Goal: Task Accomplishment & Management: Complete application form

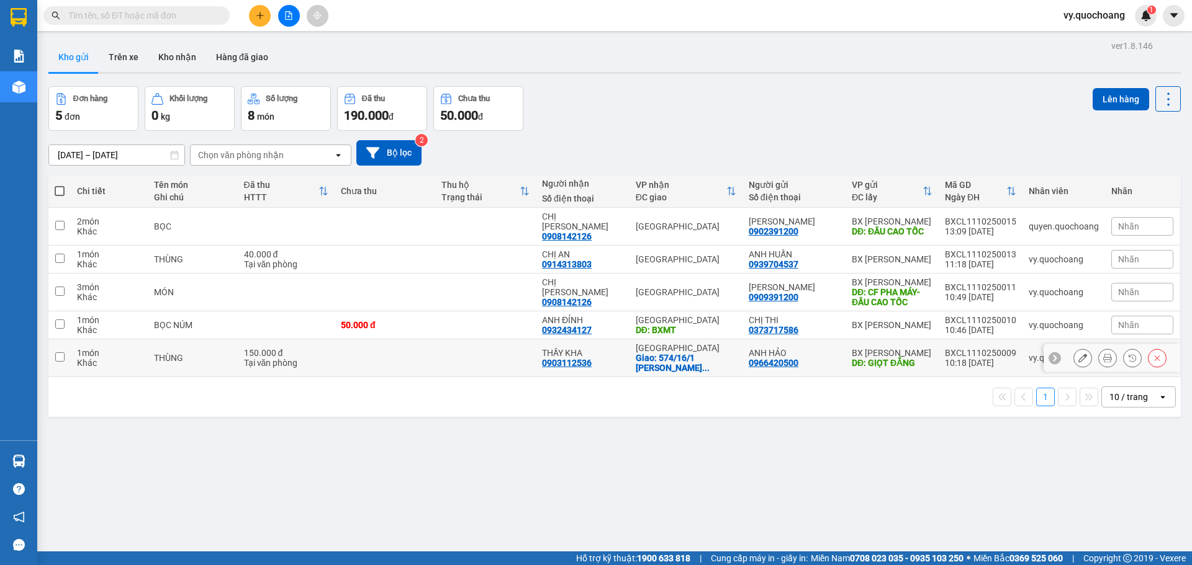
click at [459, 348] on td at bounding box center [485, 359] width 101 height 38
checkbox input "true"
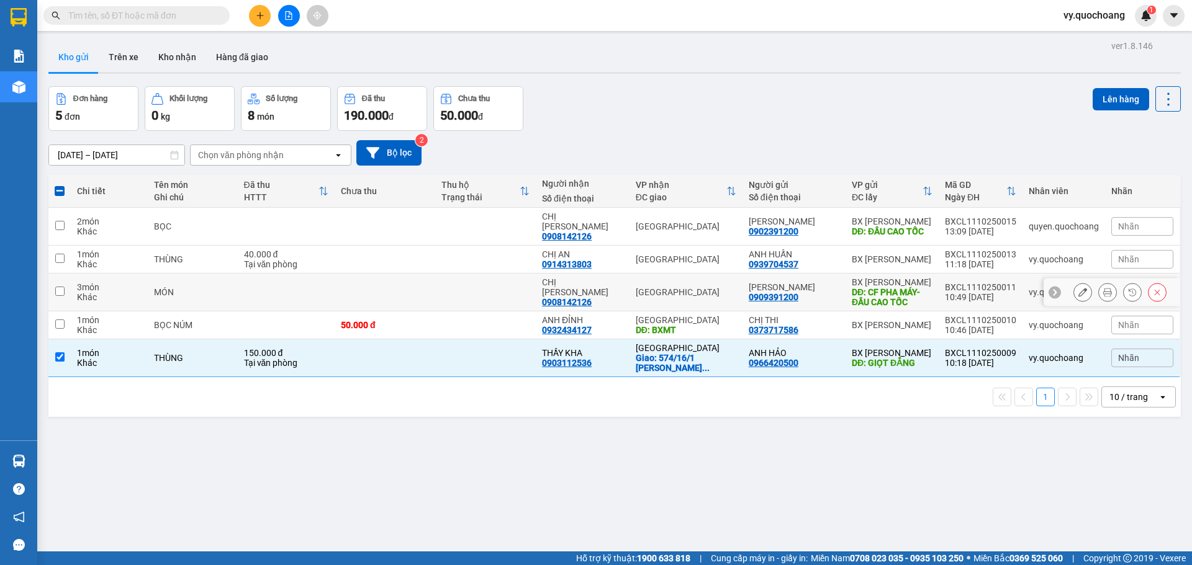
click at [470, 295] on td at bounding box center [485, 293] width 101 height 38
checkbox input "true"
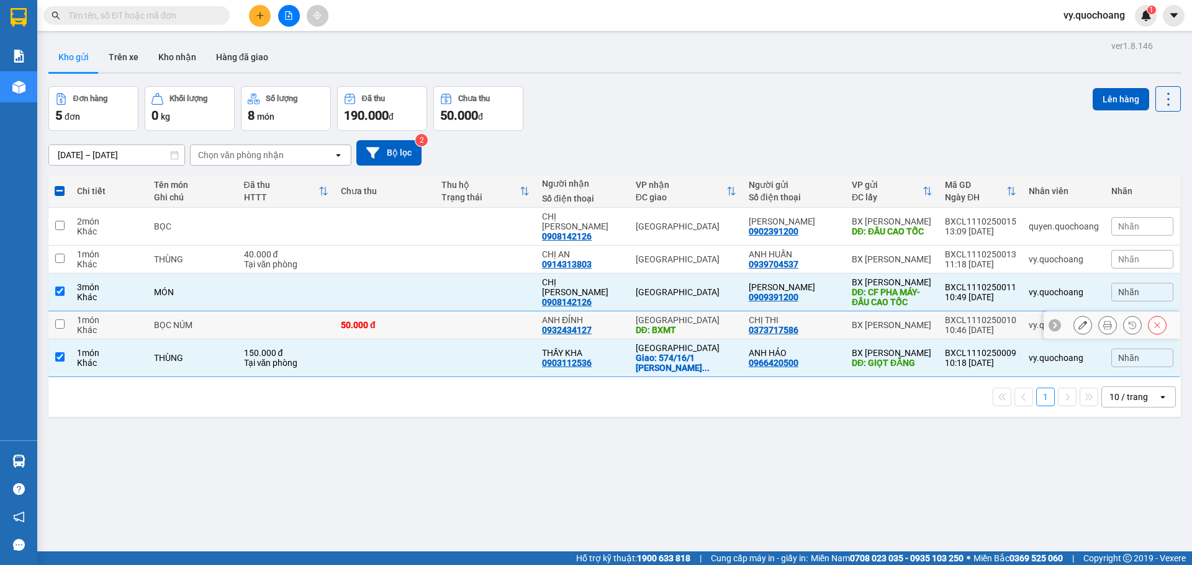
click at [466, 312] on td at bounding box center [485, 326] width 101 height 28
checkbox input "true"
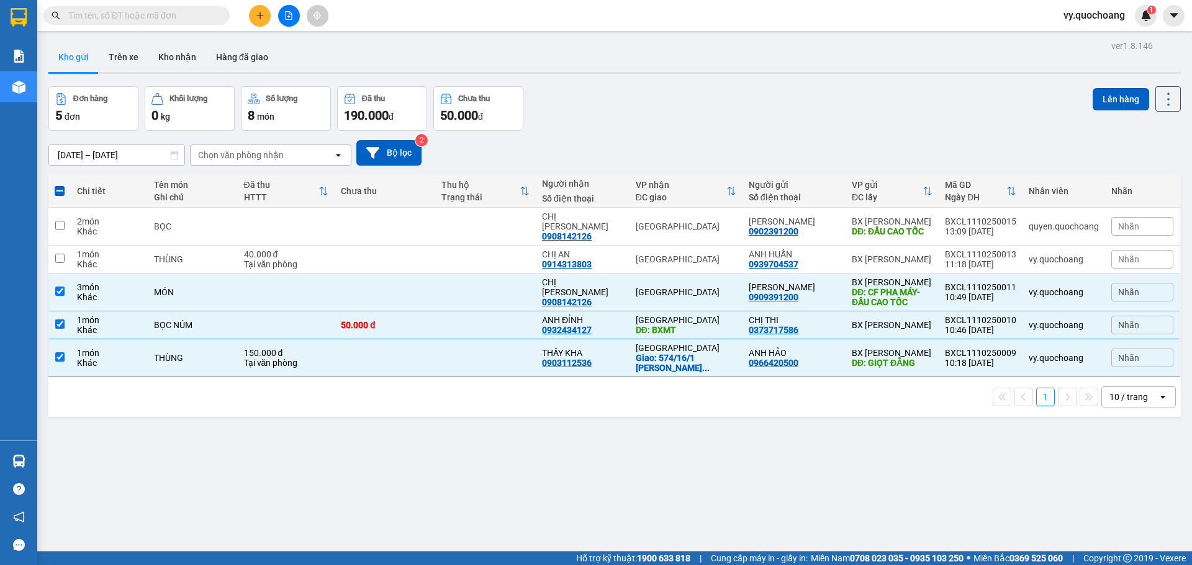
click at [1104, 114] on div "Lên hàng" at bounding box center [1136, 108] width 88 height 45
click at [1109, 96] on button "Lên hàng" at bounding box center [1120, 99] width 56 height 22
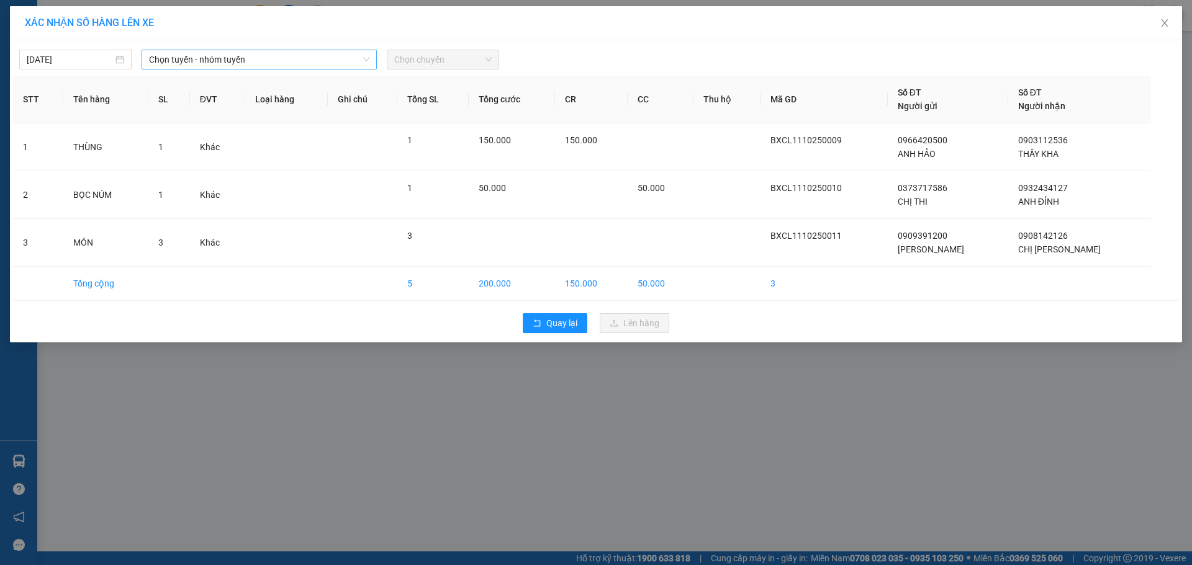
click at [315, 57] on span "Chọn tuyến - nhóm tuyến" at bounding box center [259, 59] width 220 height 19
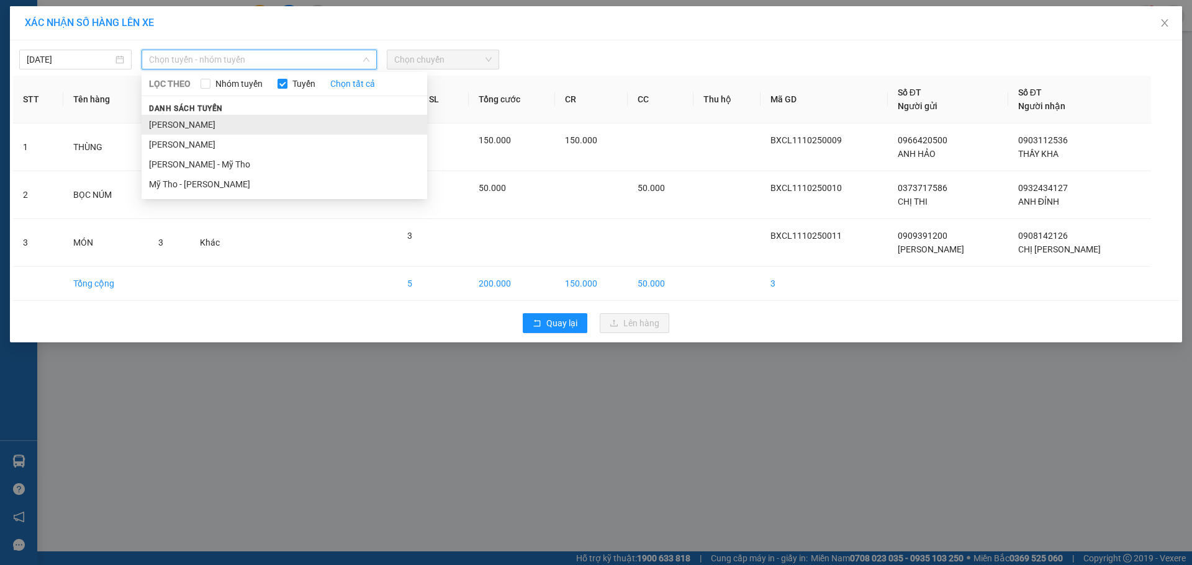
click at [325, 120] on li "[PERSON_NAME]" at bounding box center [285, 125] width 286 height 20
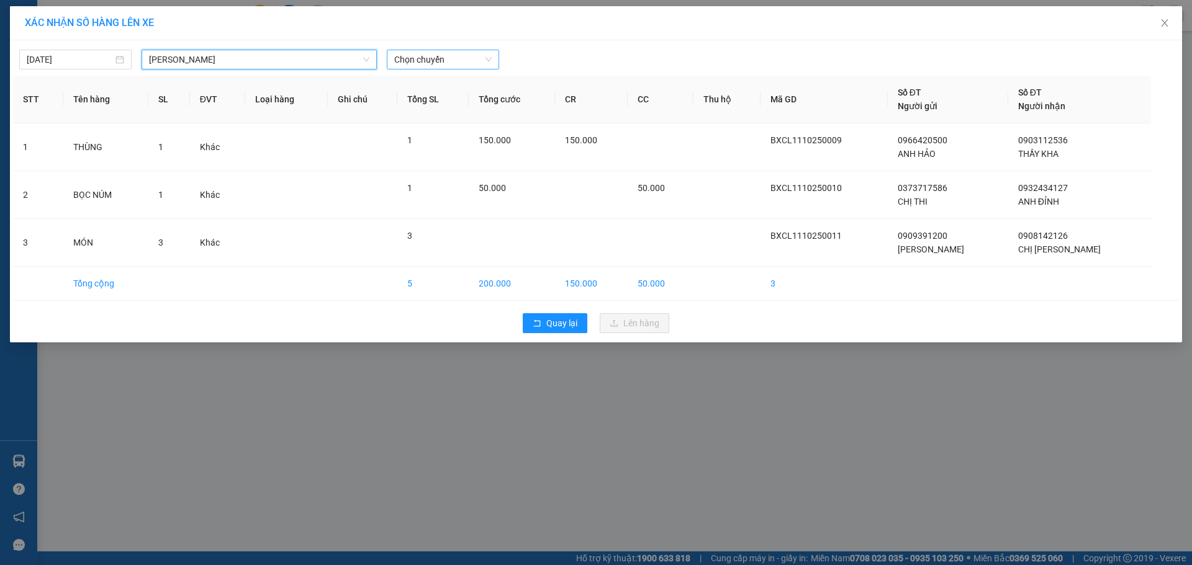
click at [444, 64] on span "Chọn chuyến" at bounding box center [442, 59] width 97 height 19
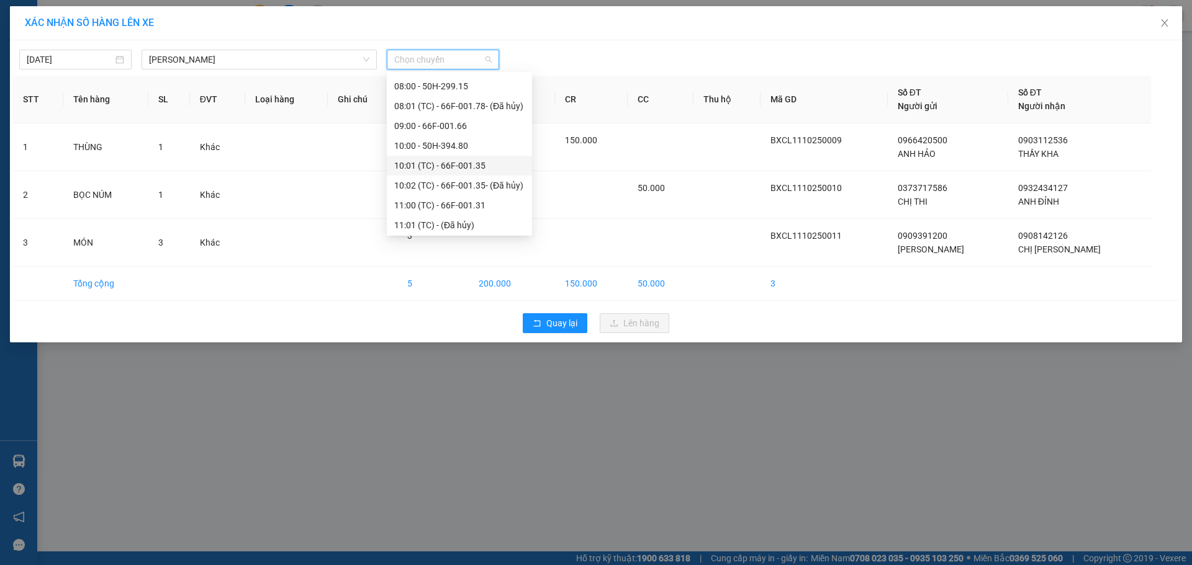
scroll to position [372, 0]
click at [461, 187] on div "11:00 (TC) - 66F-001.31" at bounding box center [459, 189] width 130 height 14
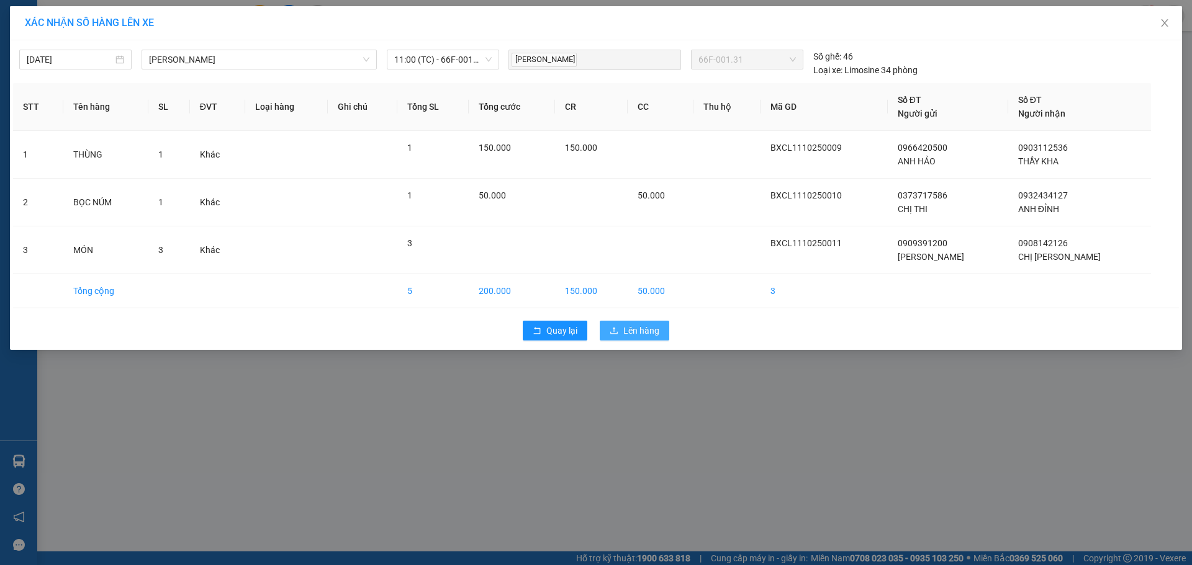
click at [639, 323] on button "Lên hàng" at bounding box center [635, 331] width 70 height 20
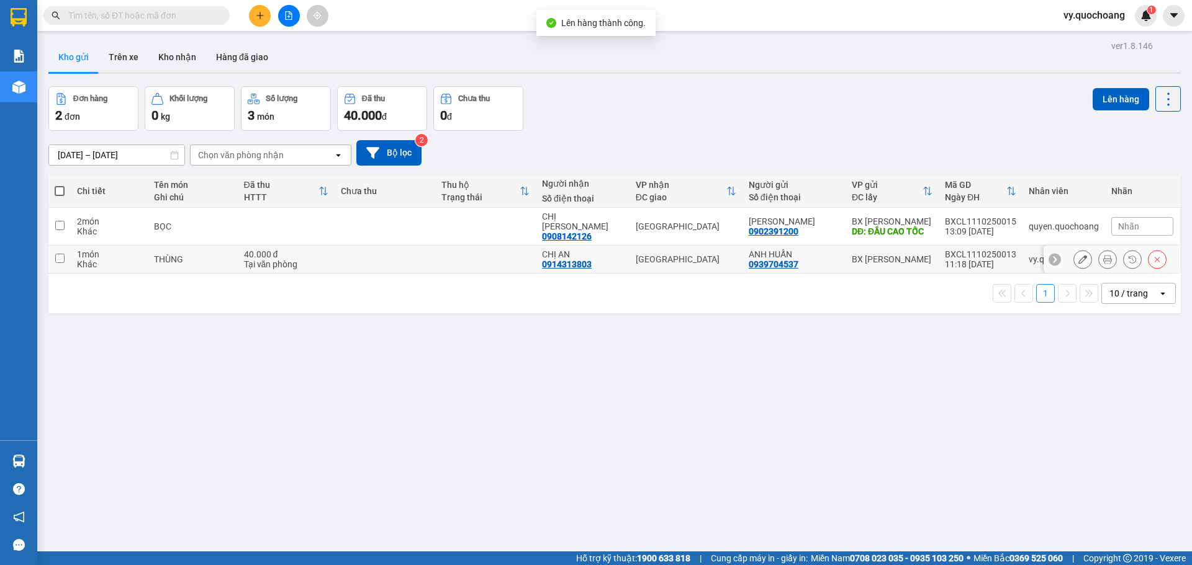
drag, startPoint x: 495, startPoint y: 260, endPoint x: 493, endPoint y: 251, distance: 9.6
click at [493, 258] on td at bounding box center [485, 260] width 101 height 28
checkbox input "true"
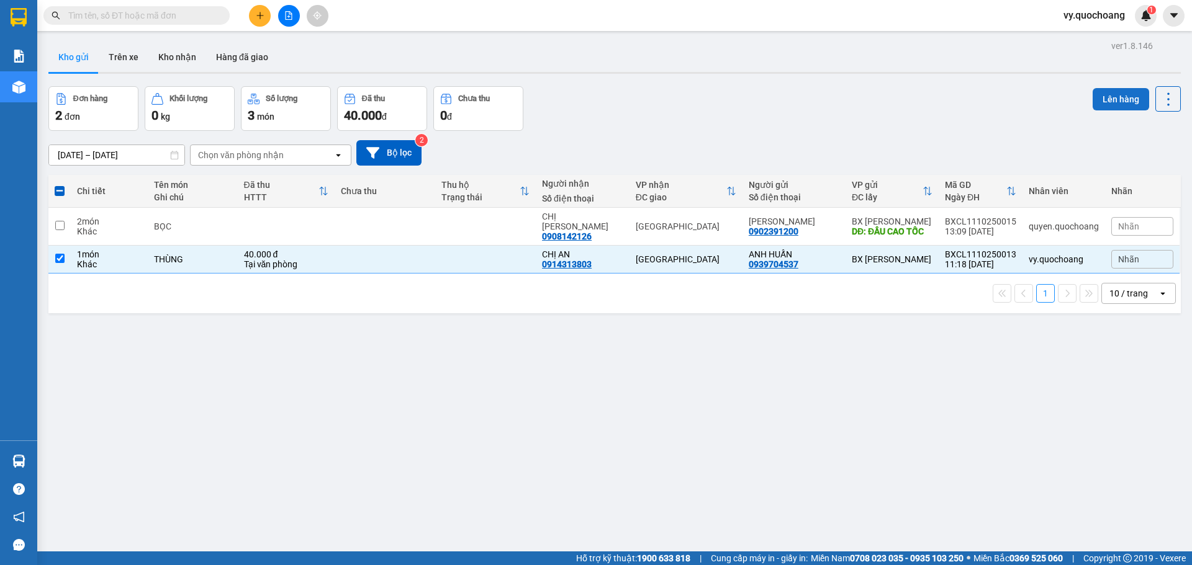
click at [1098, 93] on button "Lên hàng" at bounding box center [1120, 99] width 56 height 22
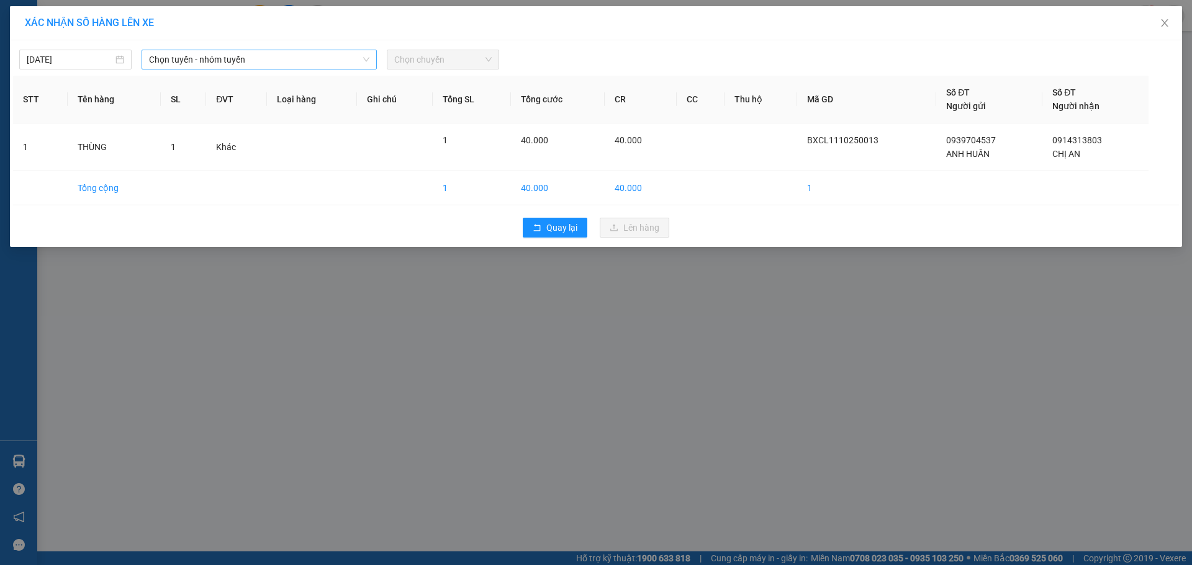
click at [313, 50] on div "11/10/2025 Chọn tuyến - nhóm tuyến Chọn chuyến" at bounding box center [596, 56] width 1166 height 26
click at [319, 64] on span "Chọn tuyến - nhóm tuyến" at bounding box center [259, 59] width 220 height 19
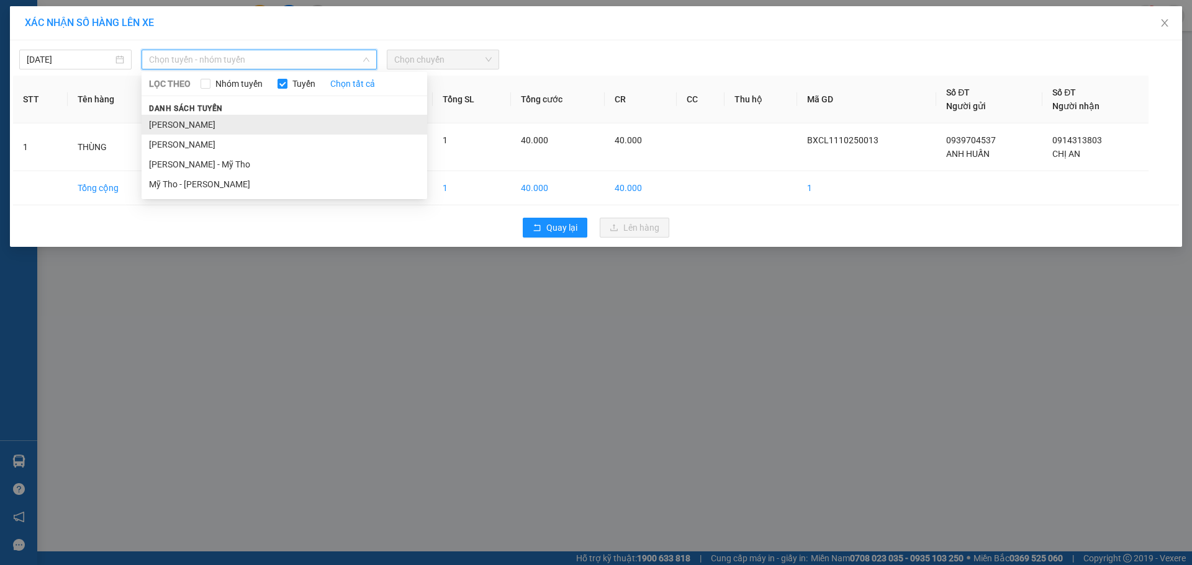
click at [340, 126] on li "Cao Lãnh - Hồ Chí Minh" at bounding box center [285, 125] width 286 height 20
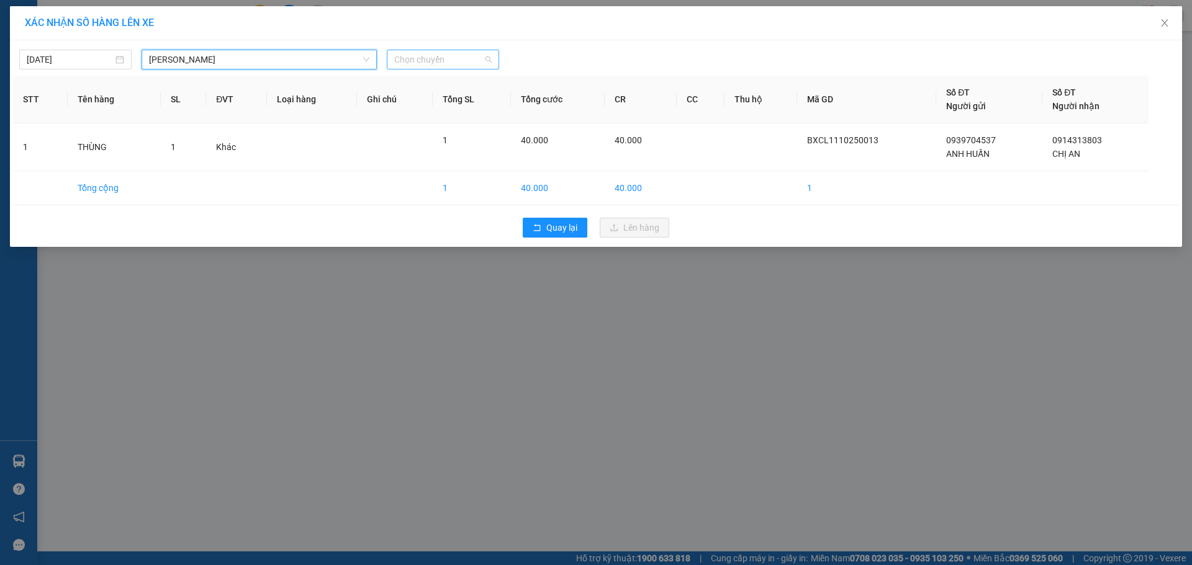
drag, startPoint x: 443, startPoint y: 52, endPoint x: 444, endPoint y: 60, distance: 8.2
click at [444, 59] on span "Chọn chuyến" at bounding box center [442, 59] width 97 height 19
click at [444, 60] on span "Chọn chuyến" at bounding box center [442, 59] width 97 height 19
click at [439, 69] on div "Chọn chuyến" at bounding box center [443, 60] width 112 height 20
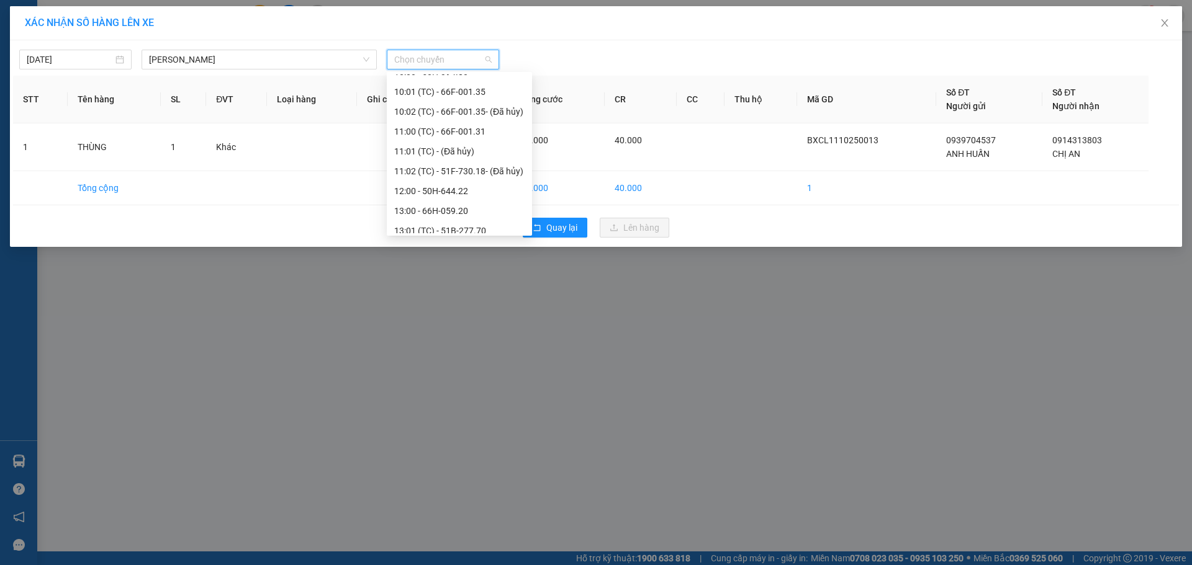
scroll to position [434, 0]
click at [438, 184] on div "12:00 - 50H-644.22" at bounding box center [459, 186] width 130 height 14
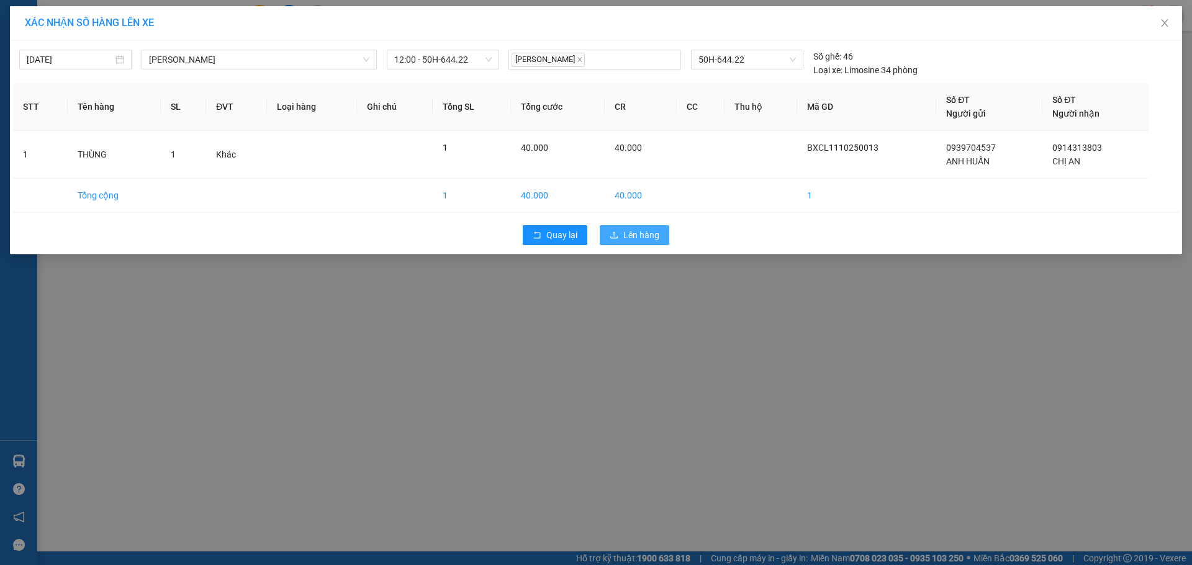
click at [618, 238] on icon "upload" at bounding box center [613, 235] width 7 height 7
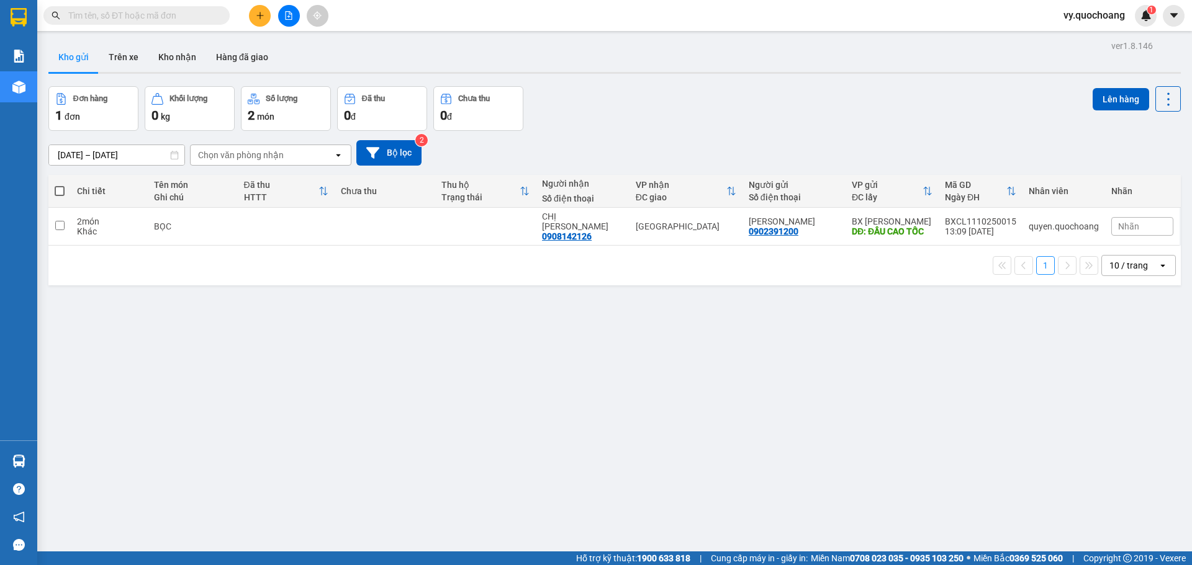
click at [210, 9] on input "text" at bounding box center [141, 16] width 146 height 14
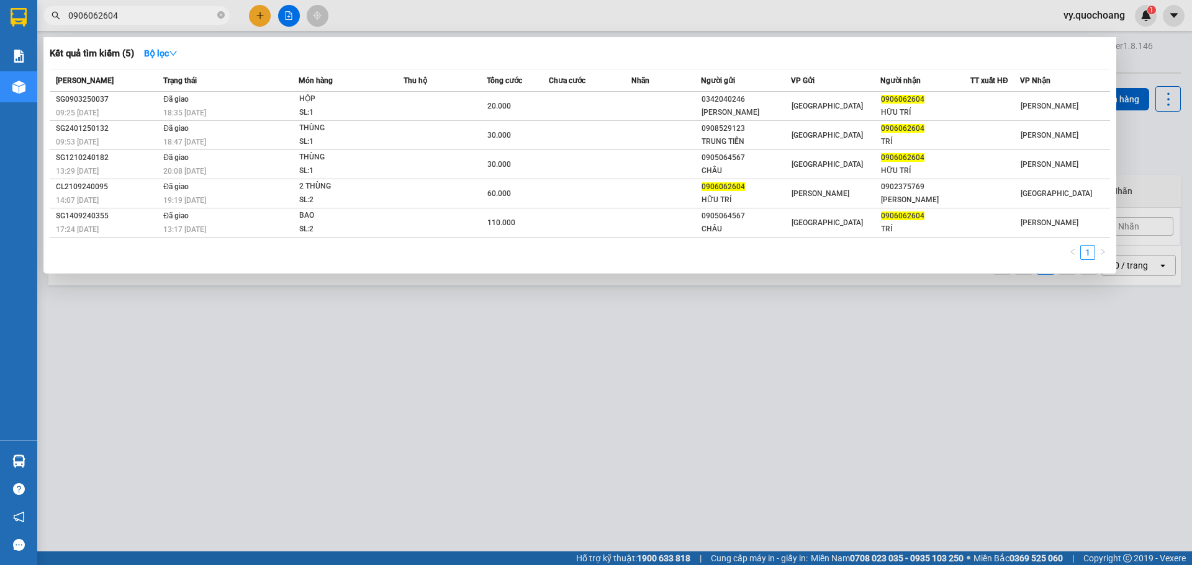
type input "0906062604"
click at [127, 333] on div at bounding box center [596, 282] width 1192 height 565
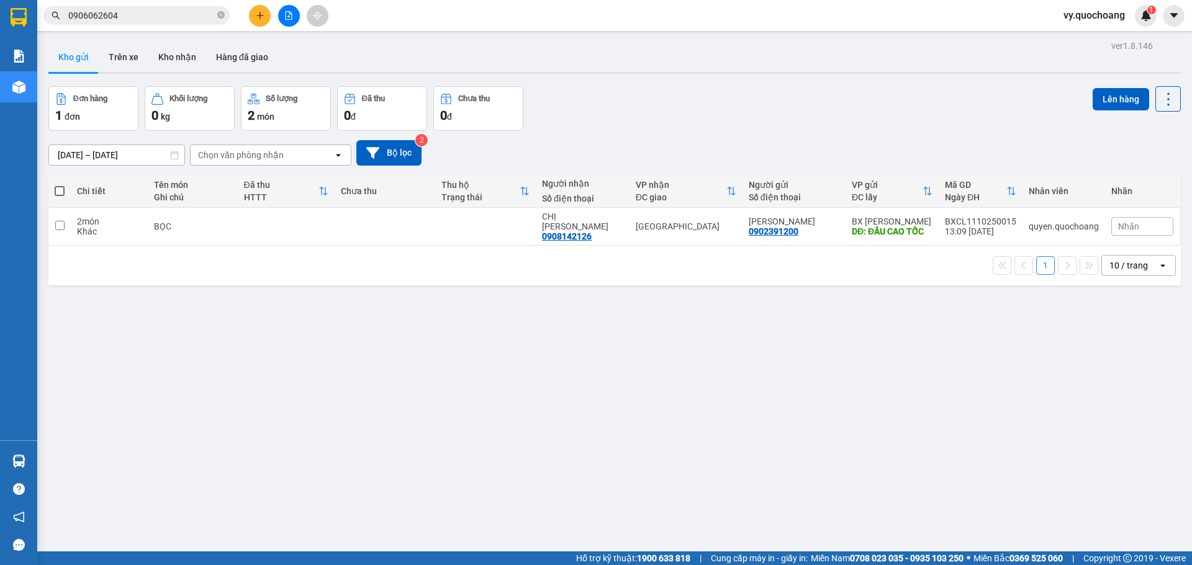
click at [256, 16] on icon "plus" at bounding box center [260, 15] width 9 height 9
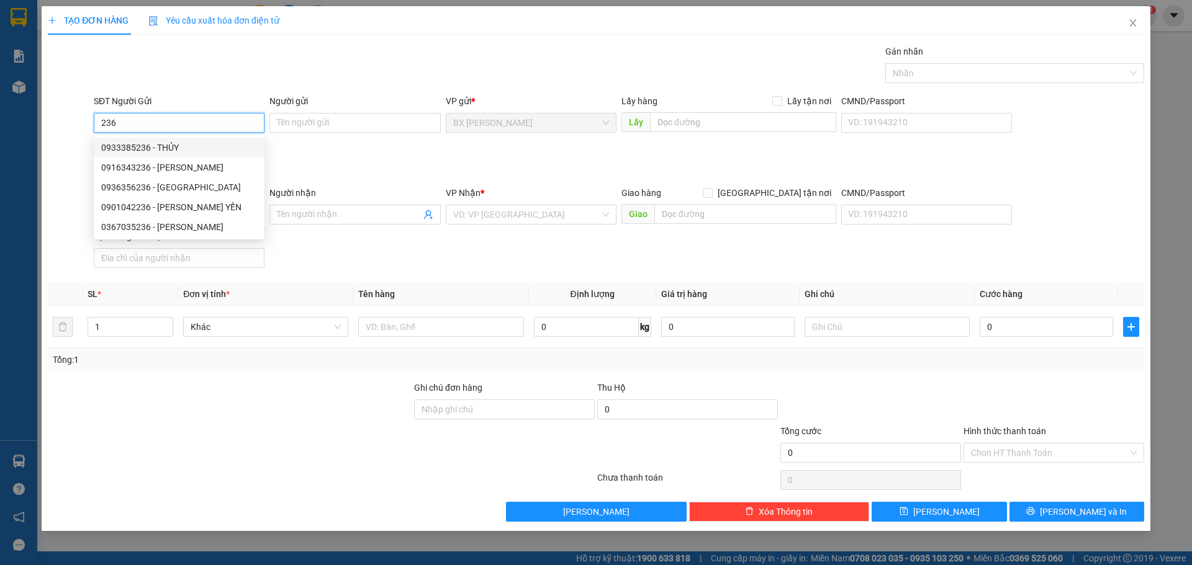
click at [176, 127] on input "236" at bounding box center [179, 123] width 171 height 20
click at [184, 151] on div "0777130063 - ANH TÝ" at bounding box center [179, 148] width 156 height 14
type input "0777130063"
type input "ANH TÝ"
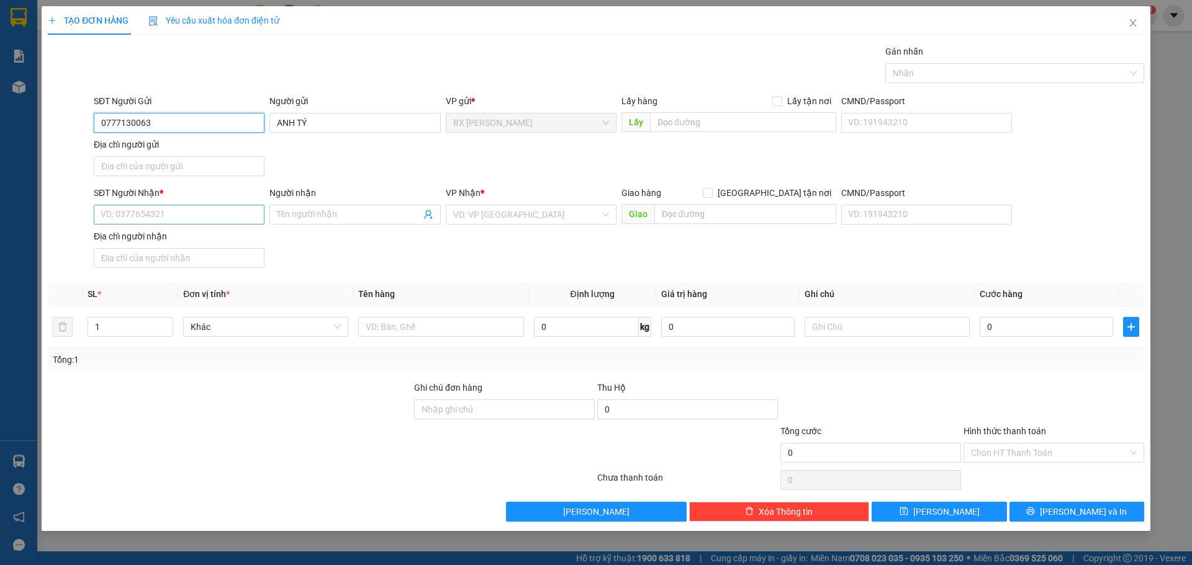
type input "0777130063"
click at [181, 215] on input "SĐT Người Nhận *" at bounding box center [179, 215] width 171 height 20
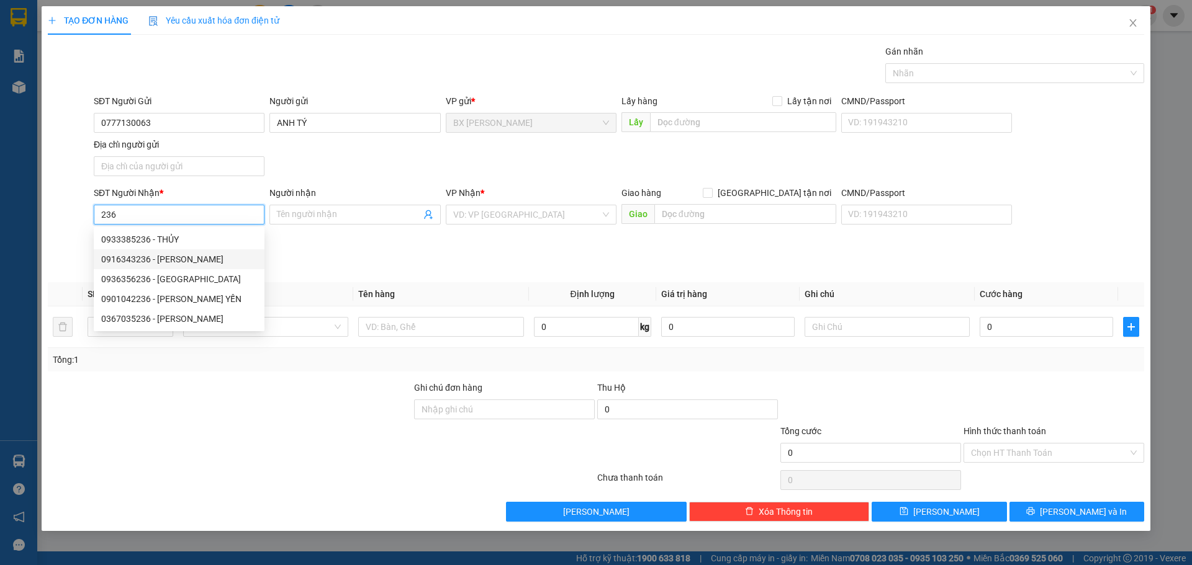
drag, startPoint x: 183, startPoint y: 245, endPoint x: 194, endPoint y: 269, distance: 26.7
click at [194, 269] on div "0933385236 - THỦY 0916343236 - NGUYỄN THỊ LIỄU 0936356236 - NGUYỄN PHÚ BÌNH 090…" at bounding box center [179, 279] width 171 height 99
click at [196, 262] on div "0916343236 - NGUYỄN THỊ LIỄU" at bounding box center [179, 260] width 156 height 14
type input "0916343236"
type input "NGUYỄN THỊ LIỄU"
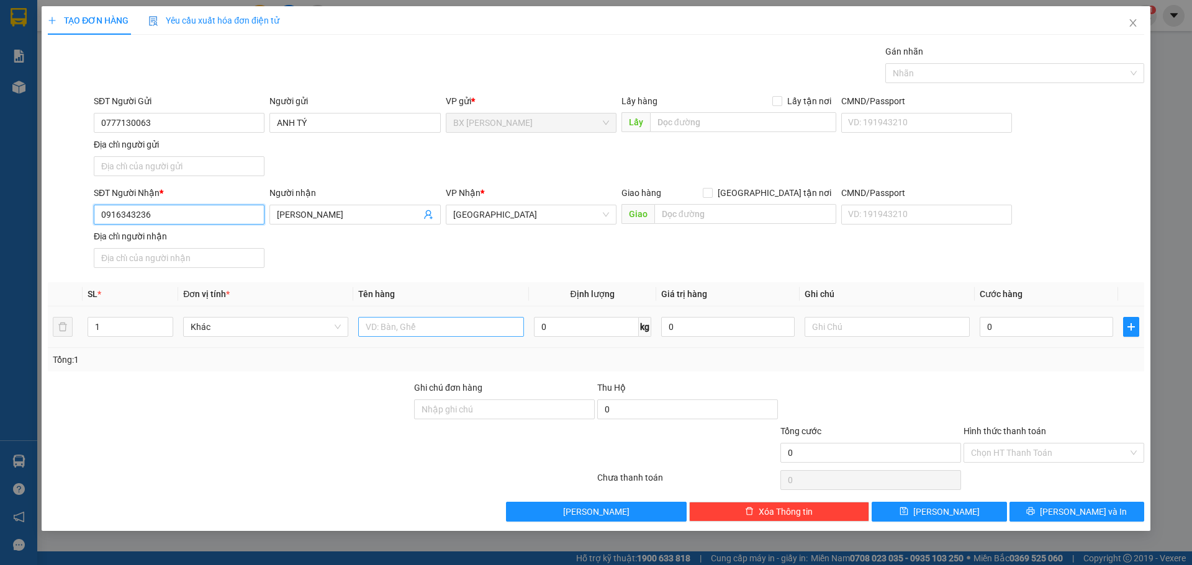
type input "0916343236"
click at [483, 325] on input "text" at bounding box center [440, 327] width 165 height 20
type input "BAO"
click at [1045, 315] on div "0" at bounding box center [1045, 327] width 133 height 25
click at [1046, 325] on input "0" at bounding box center [1045, 327] width 133 height 20
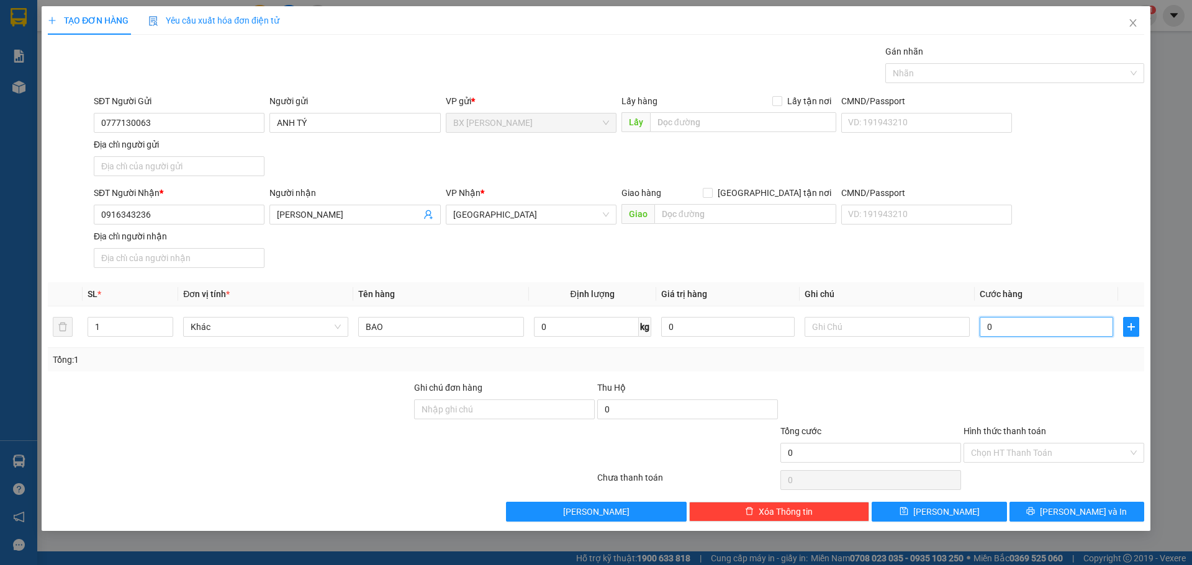
type input "4"
type input "40"
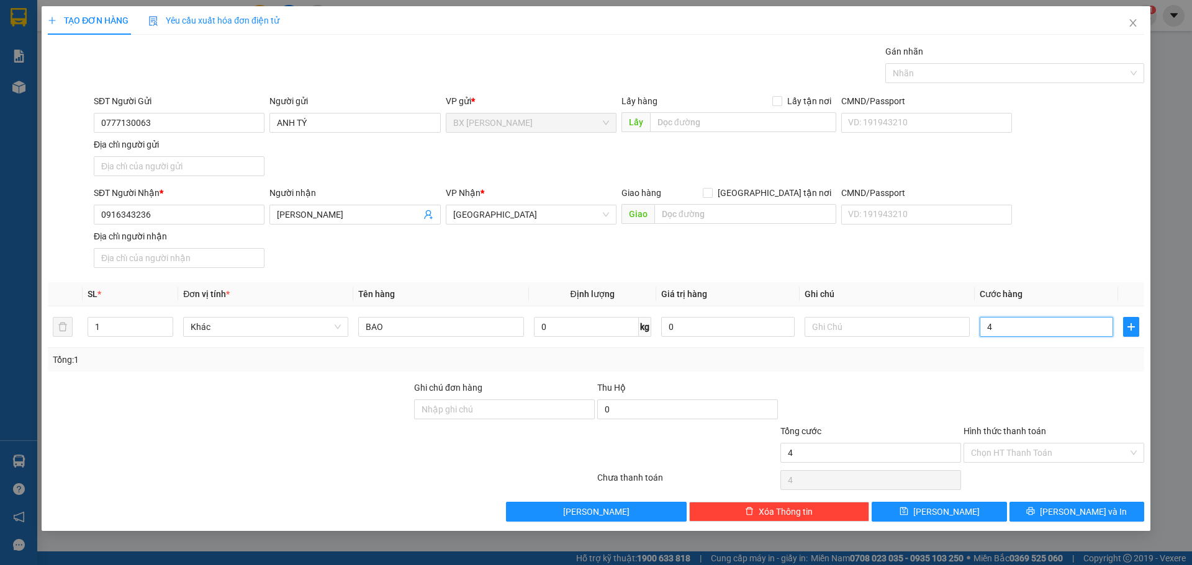
type input "40"
type input "40.000"
click at [962, 404] on div at bounding box center [1053, 402] width 183 height 43
click at [1005, 448] on input "Hình thức thanh toán" at bounding box center [1049, 453] width 157 height 19
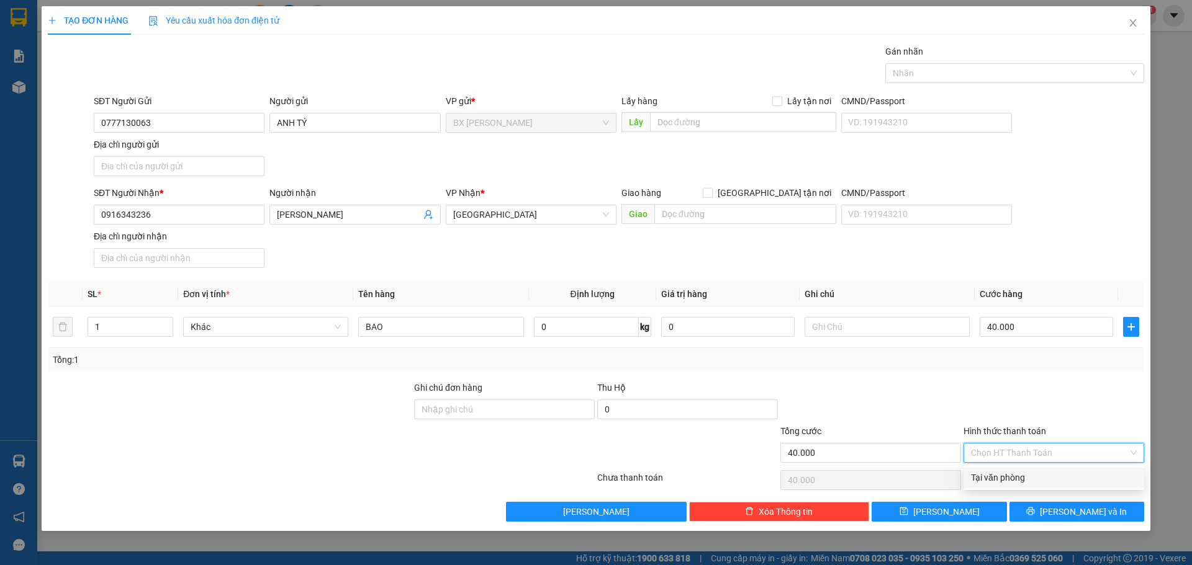
click at [1035, 483] on div "Tại văn phòng" at bounding box center [1054, 478] width 166 height 14
type input "0"
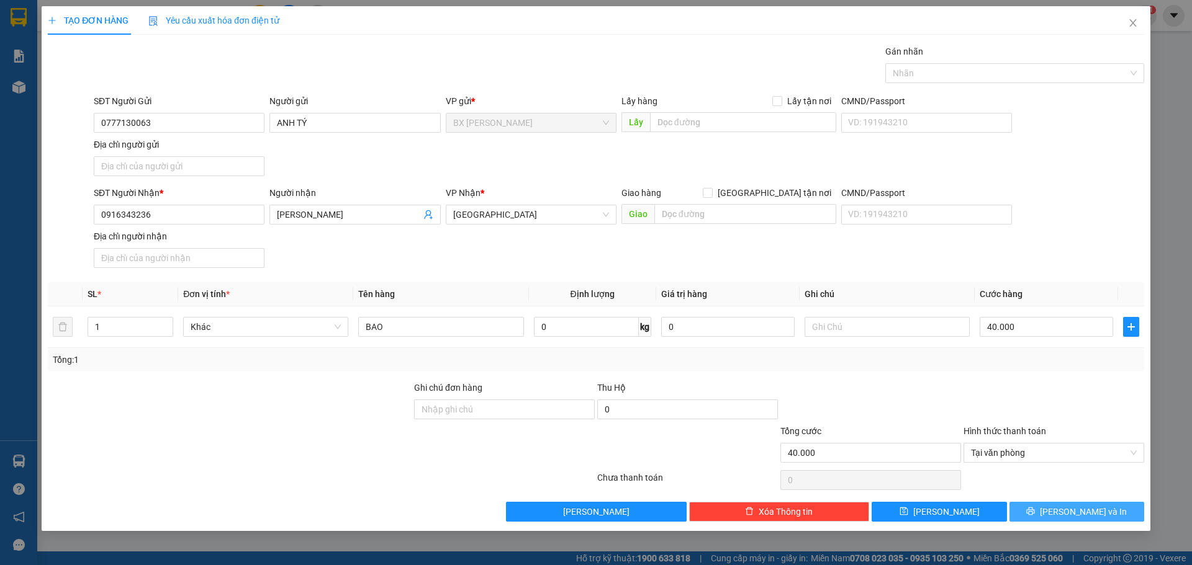
click at [1035, 516] on icon "printer" at bounding box center [1030, 511] width 9 height 9
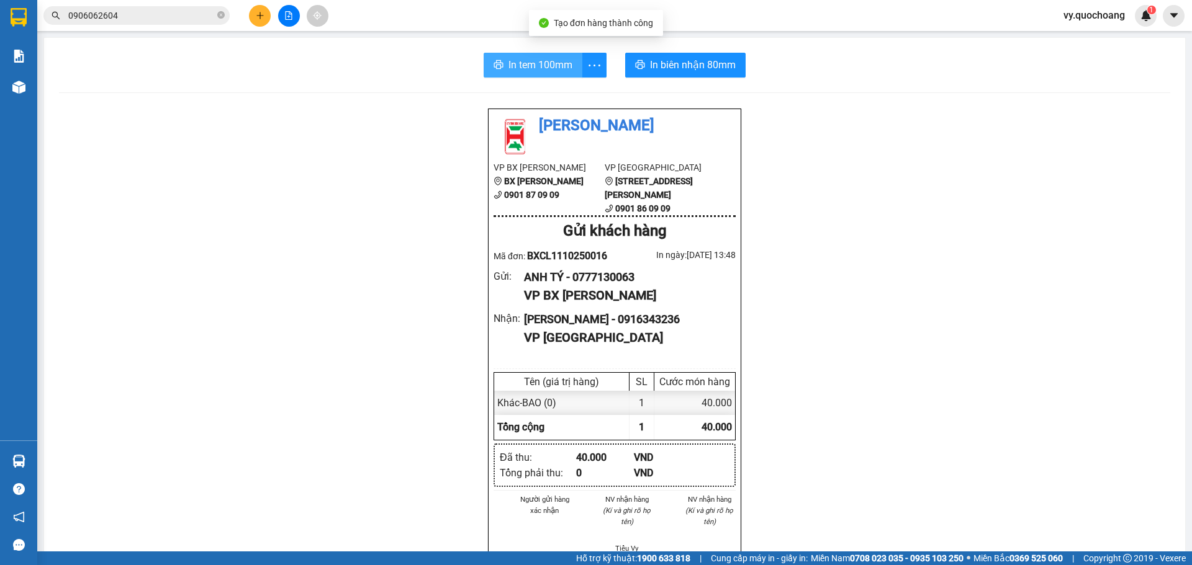
click at [531, 63] on span "In tem 100mm" at bounding box center [540, 65] width 64 height 16
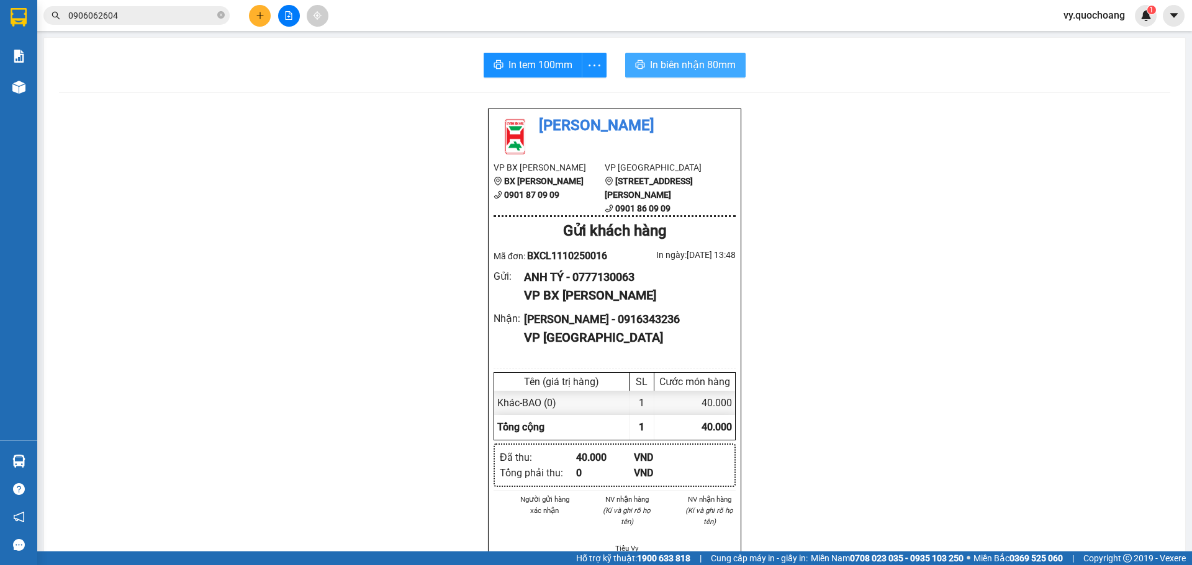
click at [680, 72] on span "In biên nhận 80mm" at bounding box center [693, 65] width 86 height 16
click at [259, 8] on button at bounding box center [260, 16] width 22 height 22
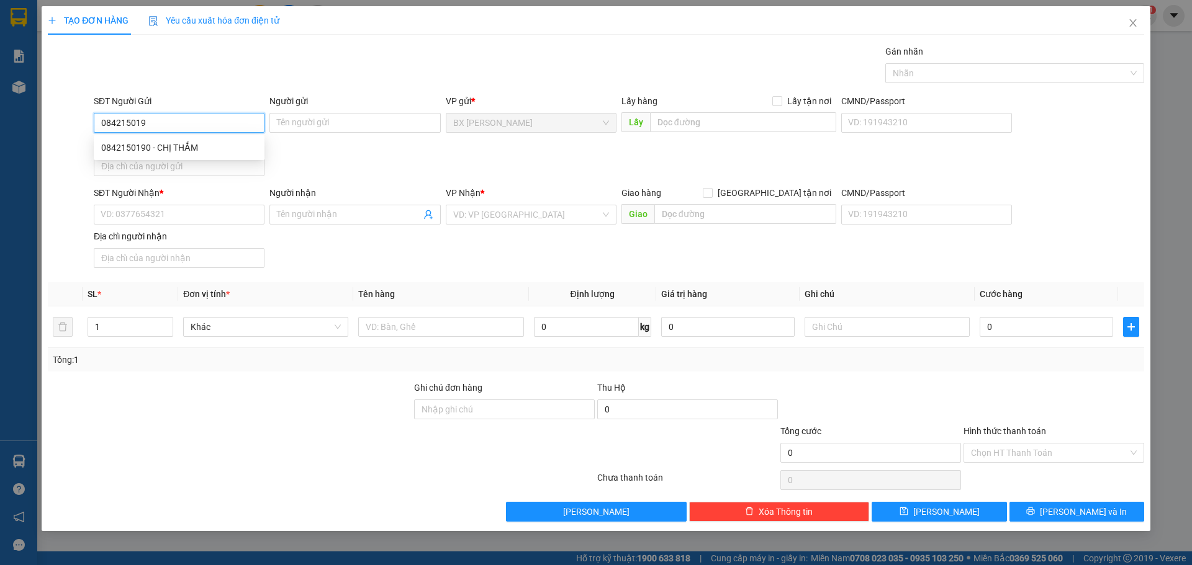
type input "0842150190"
click at [209, 145] on div "0842150190 - CHỊ THẮM" at bounding box center [179, 148] width 156 height 14
type input "CHỊ THẮM"
type input "0842150190"
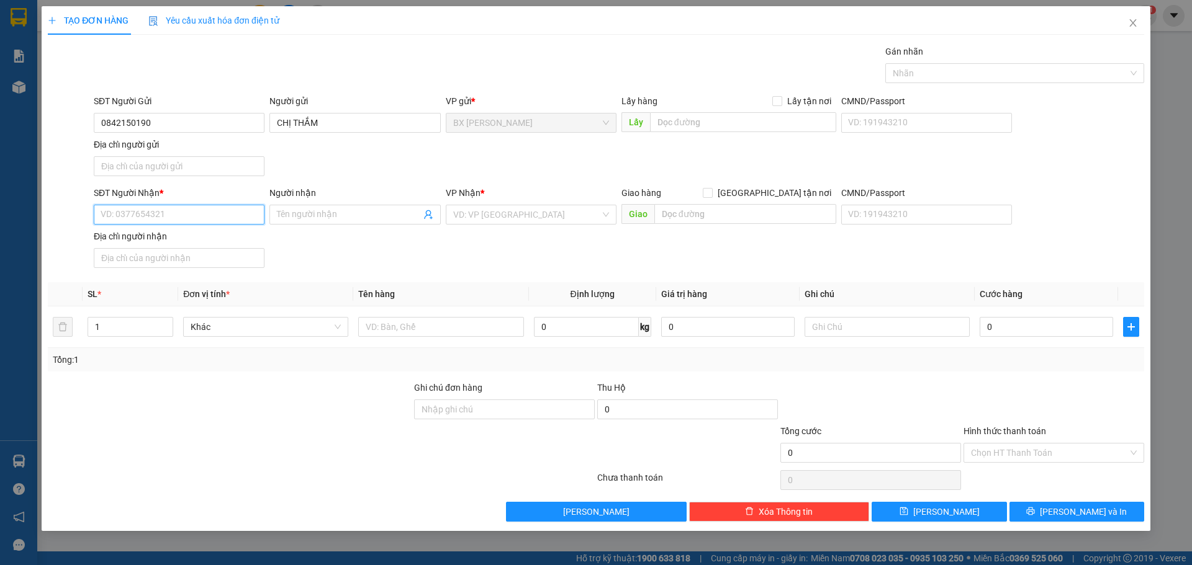
click at [223, 211] on input "SĐT Người Nhận *" at bounding box center [179, 215] width 171 height 20
type input "0854737448"
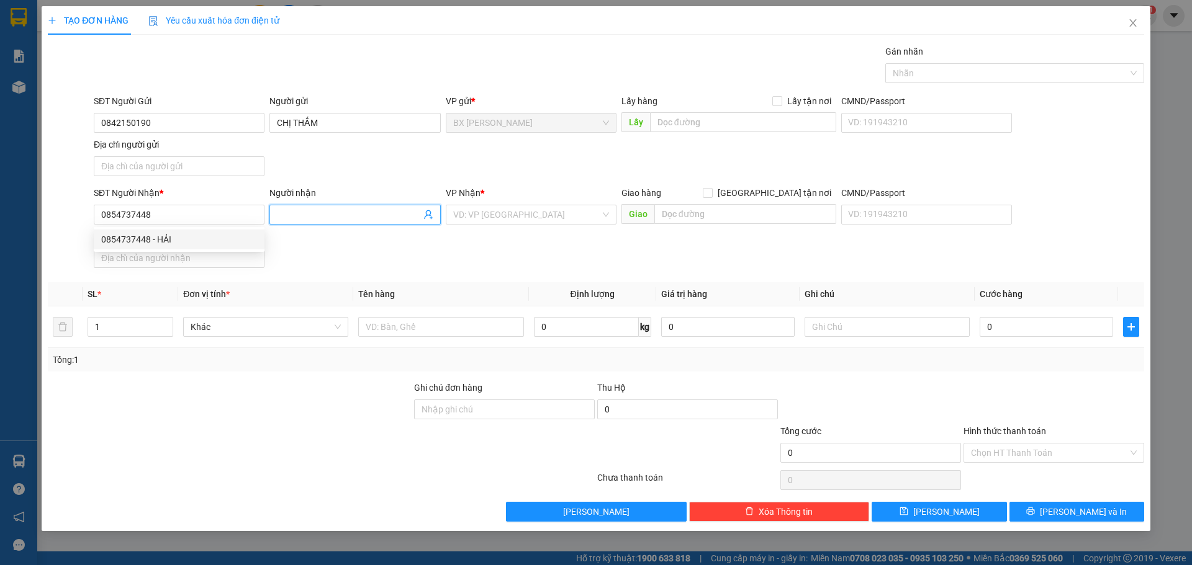
click at [324, 220] on input "Người nhận" at bounding box center [348, 215] width 143 height 14
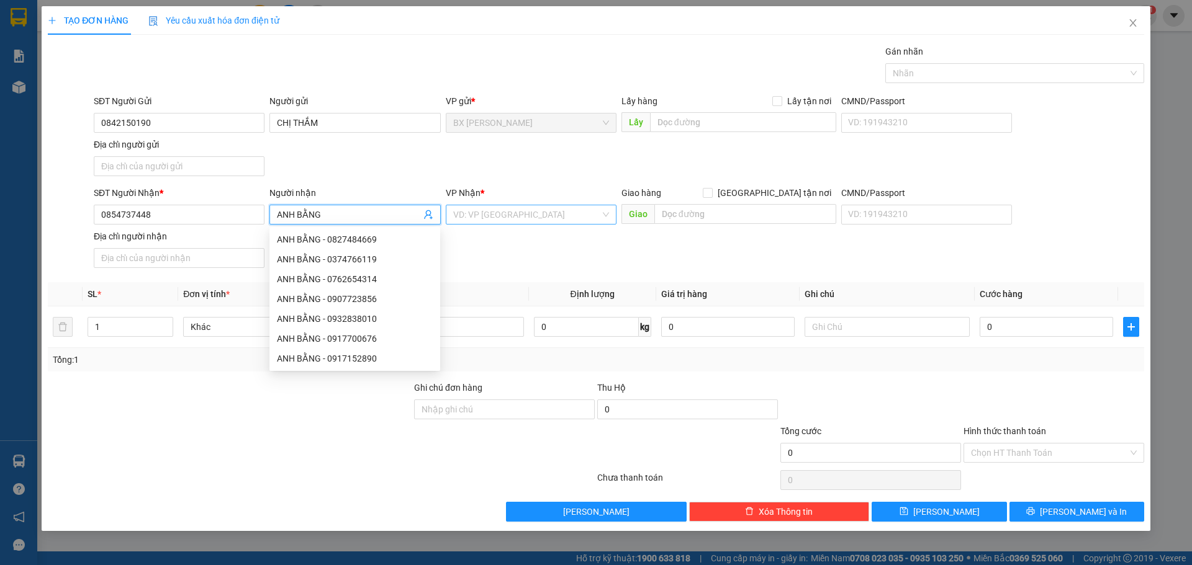
click at [608, 222] on div "VD: VP Sài Gòn" at bounding box center [531, 215] width 171 height 20
type input "ANH BẰNG"
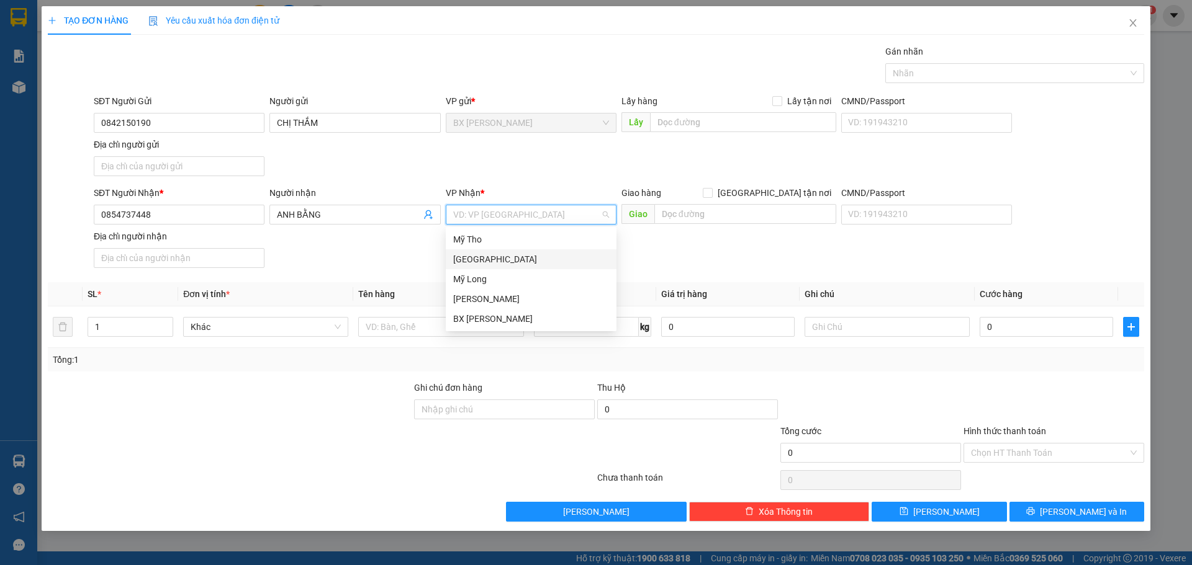
click at [582, 263] on div "[GEOGRAPHIC_DATA]" at bounding box center [531, 260] width 156 height 14
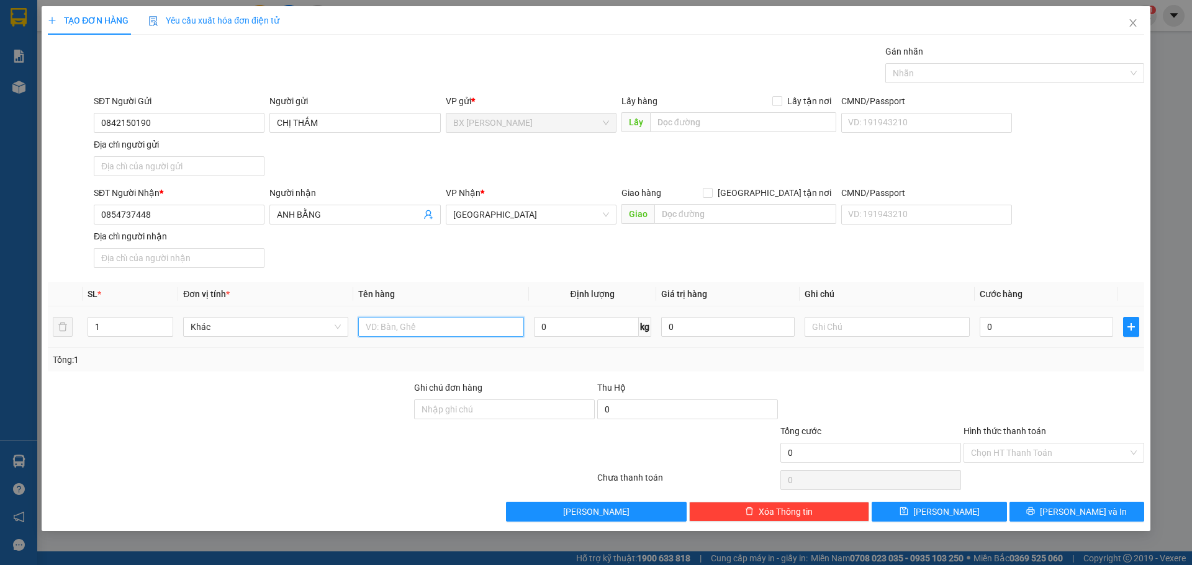
click at [503, 322] on input "text" at bounding box center [440, 327] width 165 height 20
type input "BỌC"
click at [1028, 325] on input "0" at bounding box center [1045, 327] width 133 height 20
type input "5"
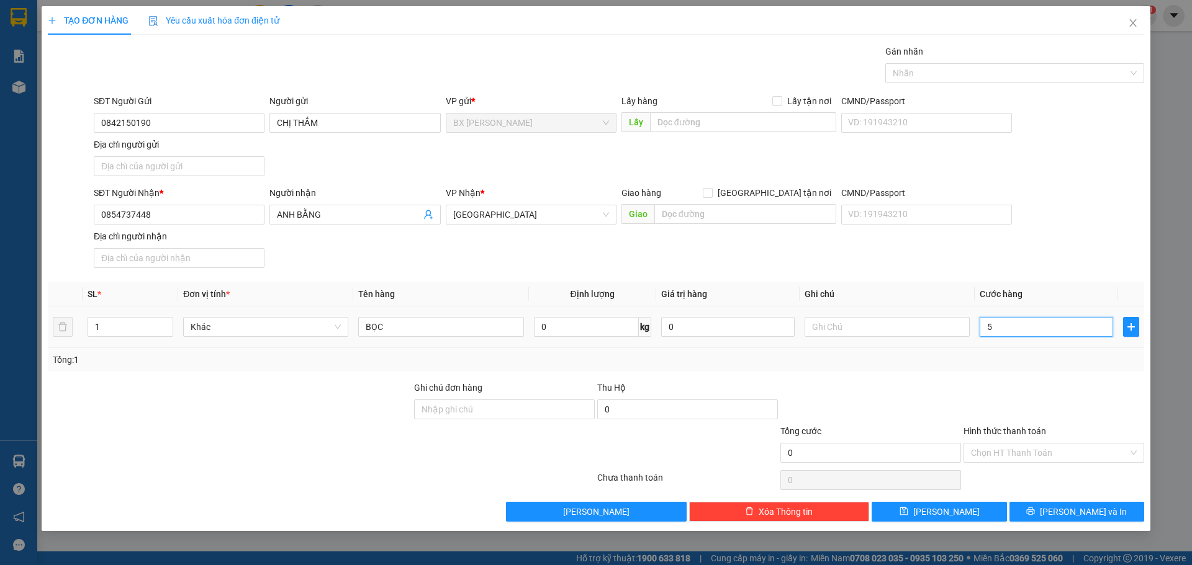
type input "5"
type input "50"
type input "50.000"
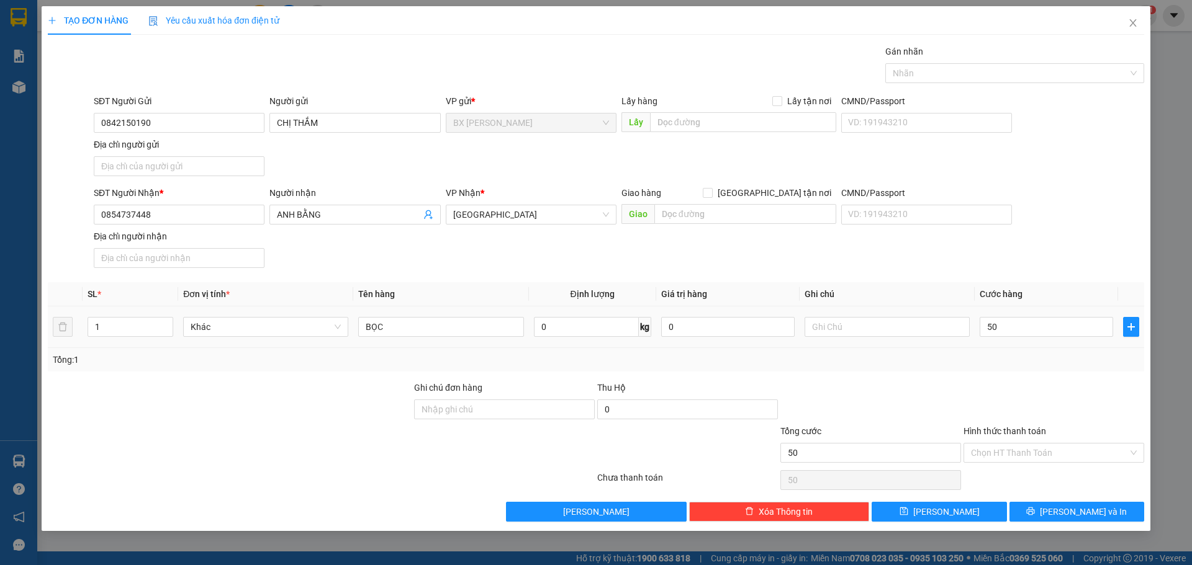
type input "50.000"
click at [1102, 398] on div at bounding box center [1053, 402] width 183 height 43
click at [1084, 448] on input "Hình thức thanh toán" at bounding box center [1049, 453] width 157 height 19
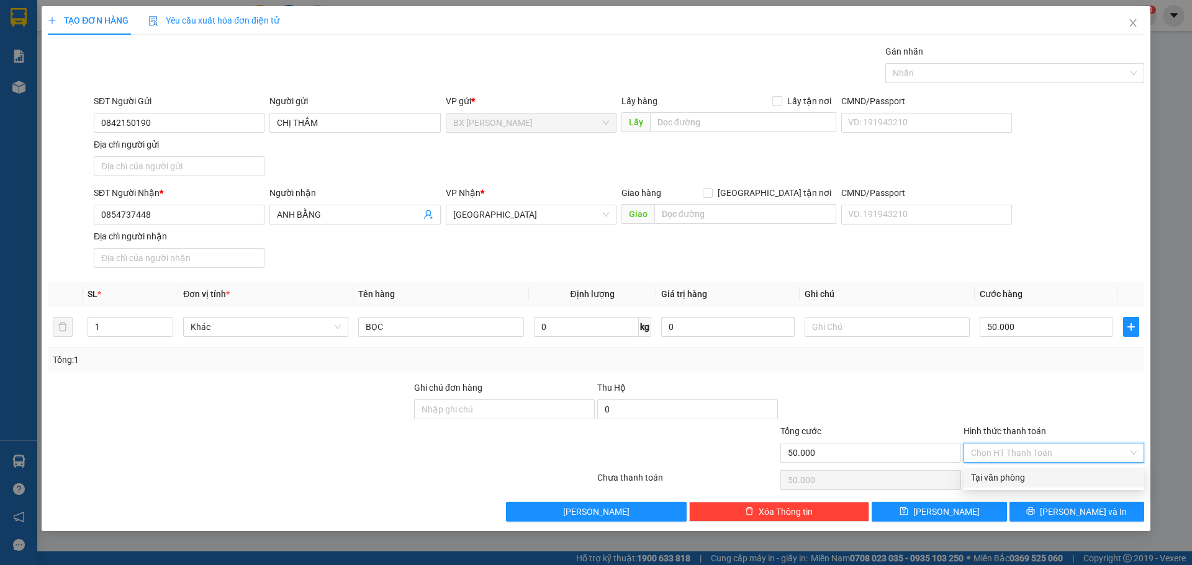
click at [1076, 481] on div "Tại văn phòng" at bounding box center [1054, 478] width 166 height 14
type input "0"
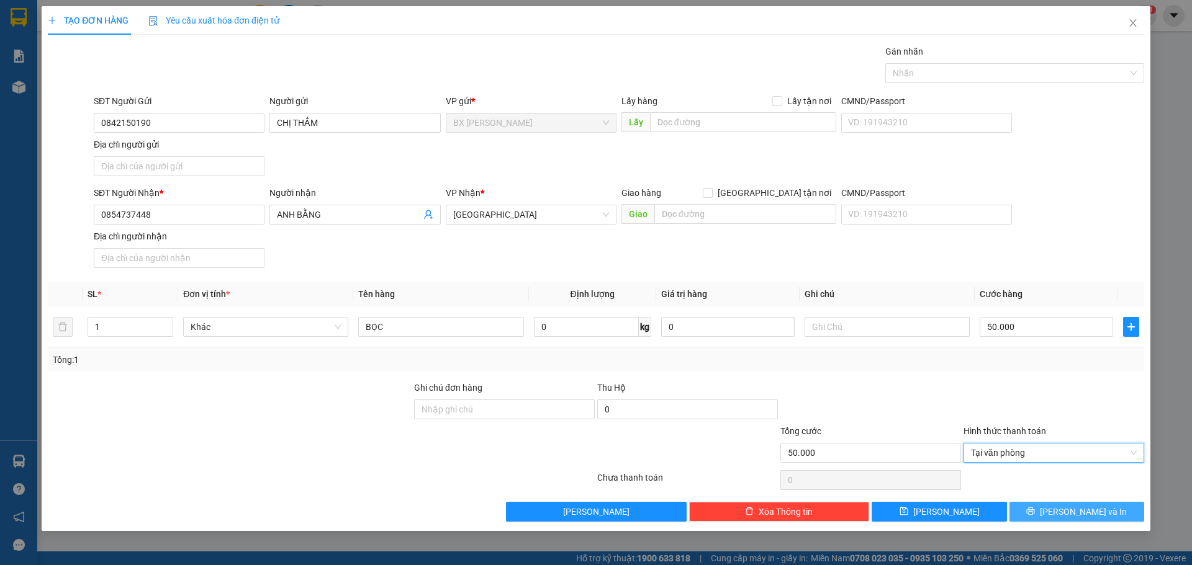
click at [1085, 512] on span "Lưu và In" at bounding box center [1083, 512] width 87 height 14
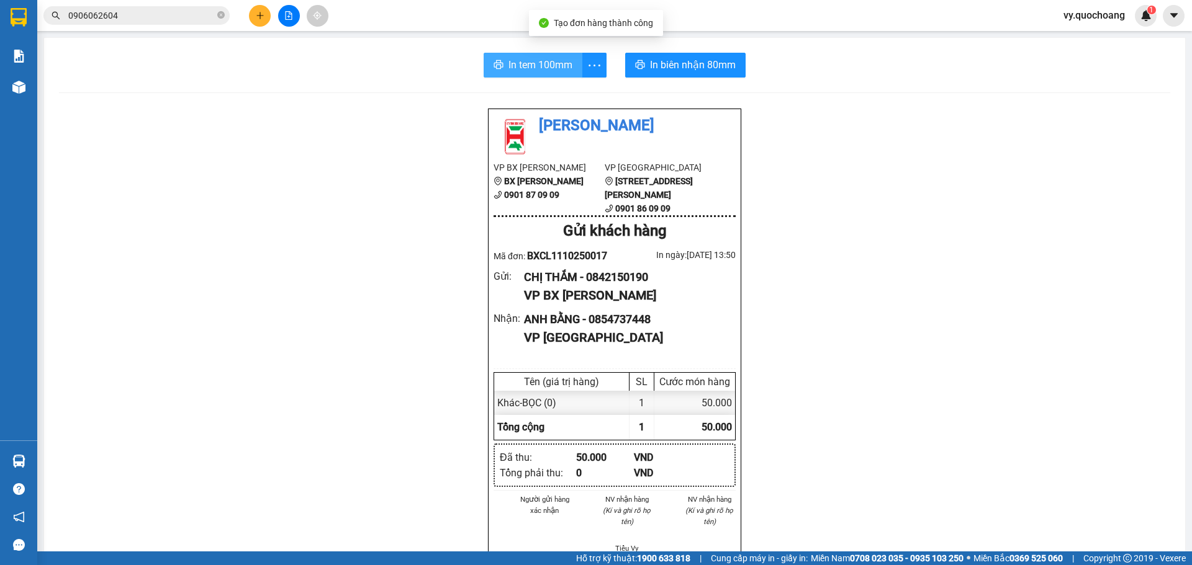
click at [498, 59] on button "In tem 100mm" at bounding box center [533, 65] width 99 height 25
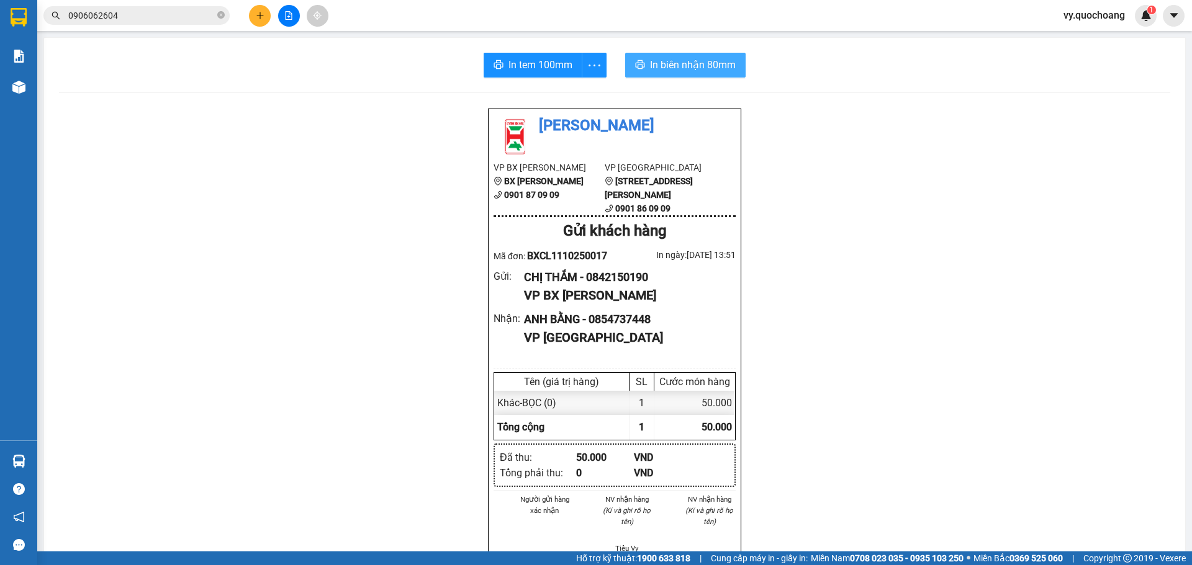
click at [650, 61] on span "In biên nhận 80mm" at bounding box center [693, 65] width 86 height 16
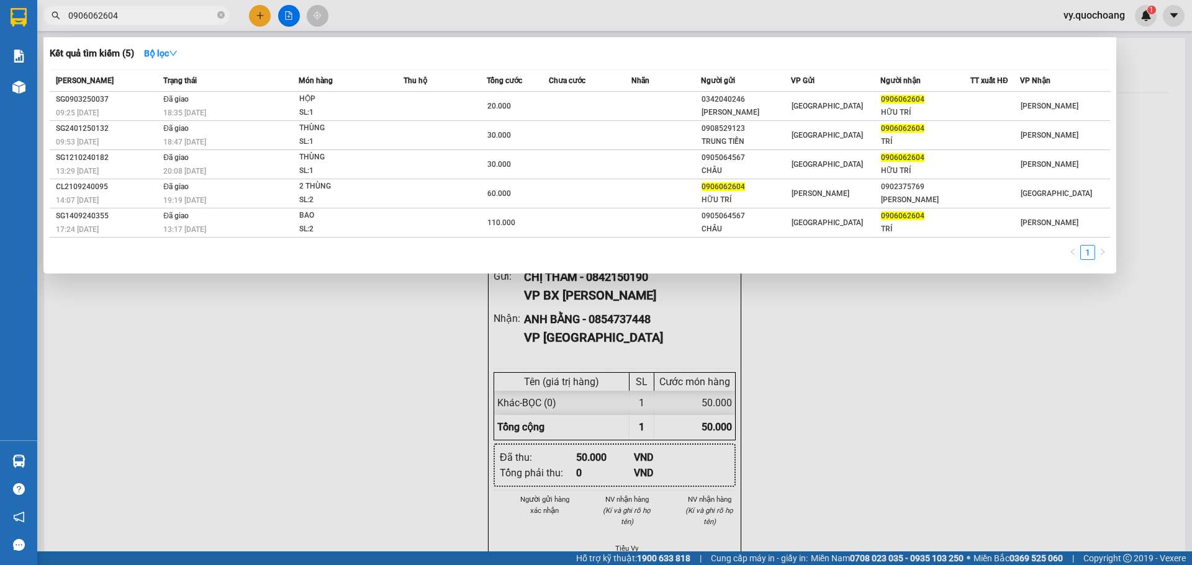
drag, startPoint x: 119, startPoint y: 19, endPoint x: 110, endPoint y: 16, distance: 8.4
click at [114, 17] on input "0906062604" at bounding box center [141, 16] width 146 height 14
click at [913, 288] on div at bounding box center [596, 282] width 1192 height 565
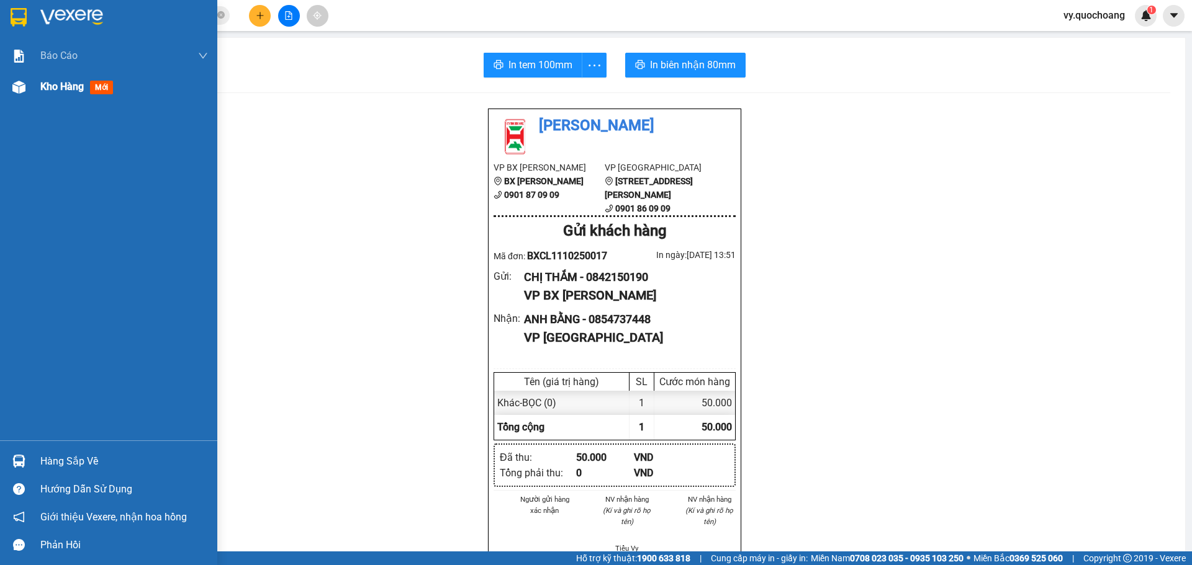
click at [54, 90] on span "Kho hàng" at bounding box center [61, 87] width 43 height 12
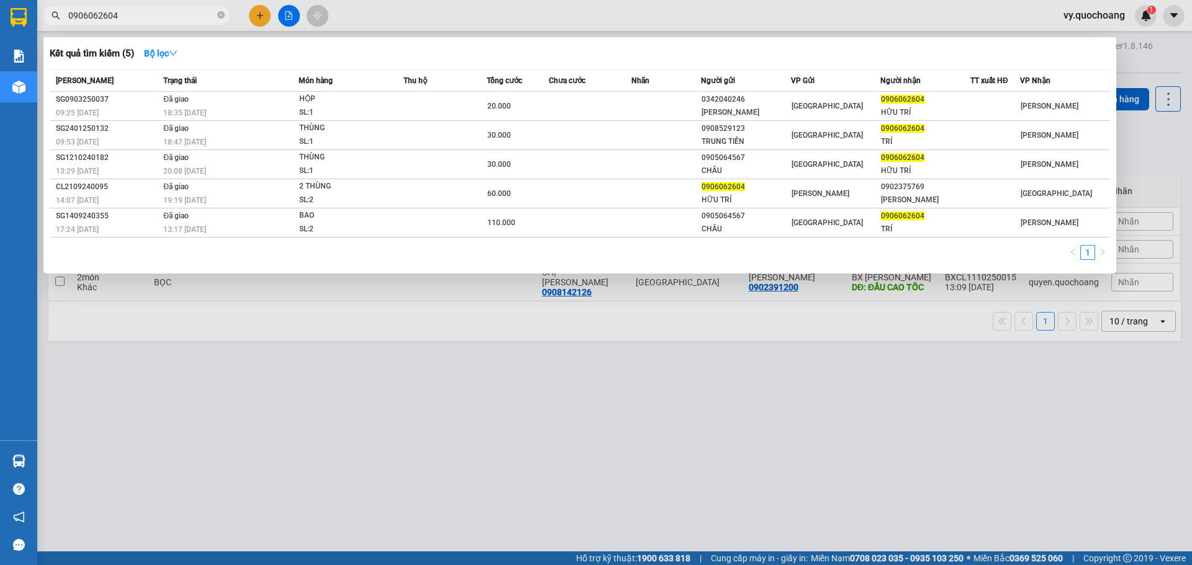
click at [184, 20] on input "0906062604" at bounding box center [141, 16] width 146 height 14
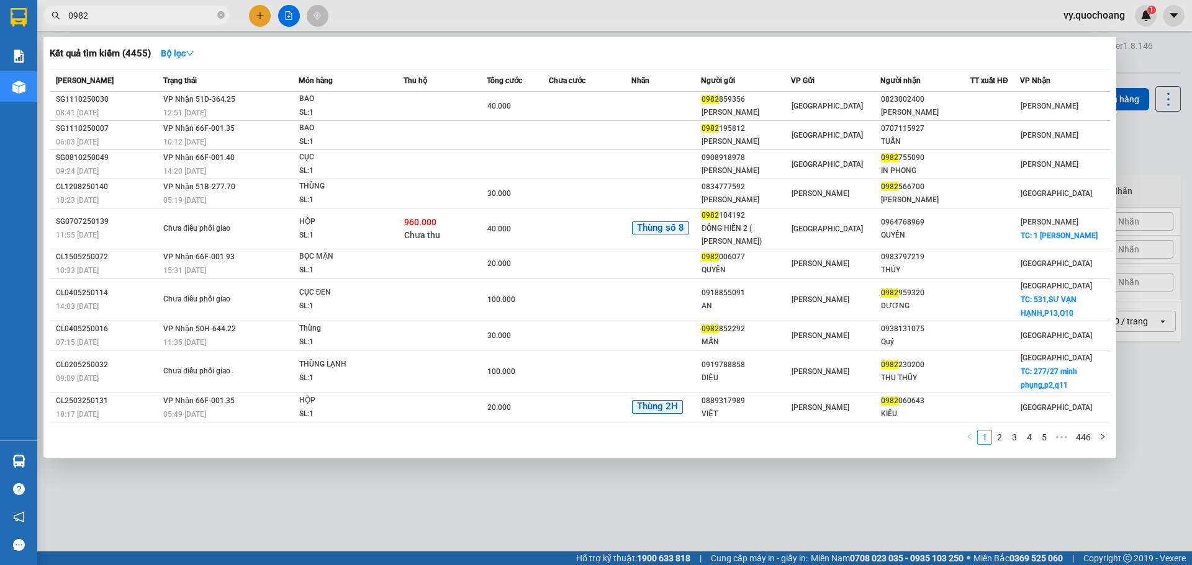
type input "0982"
